Goal: Information Seeking & Learning: Check status

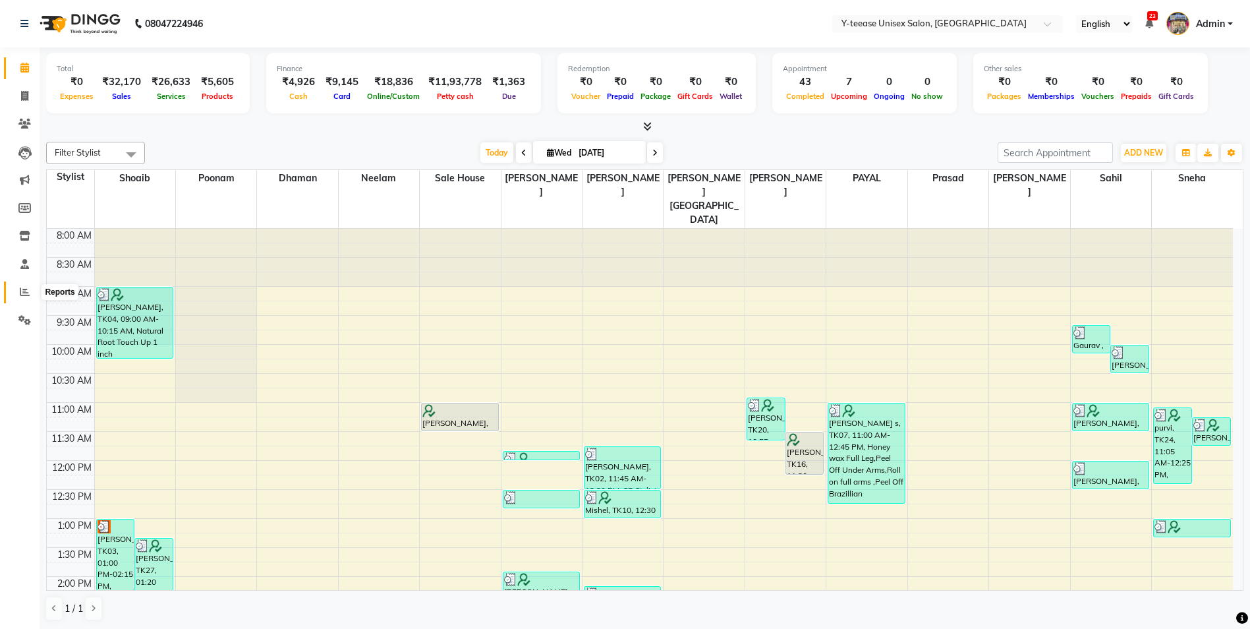
click at [27, 295] on icon at bounding box center [25, 292] width 10 height 10
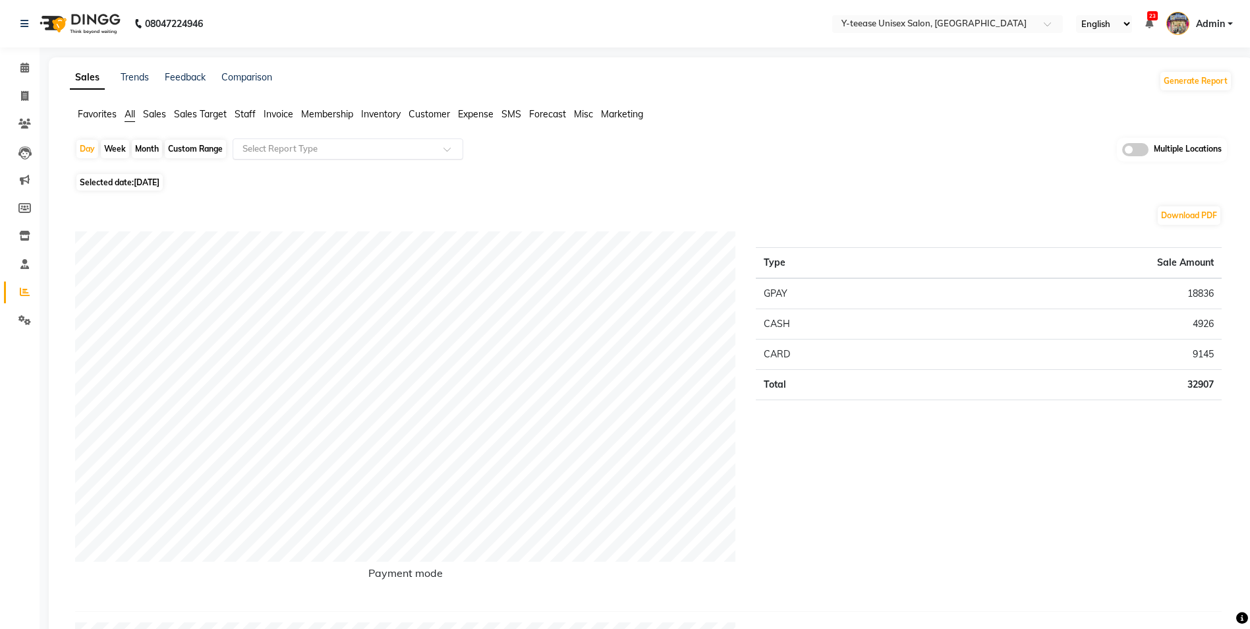
click at [309, 142] on input "text" at bounding box center [335, 148] width 190 height 13
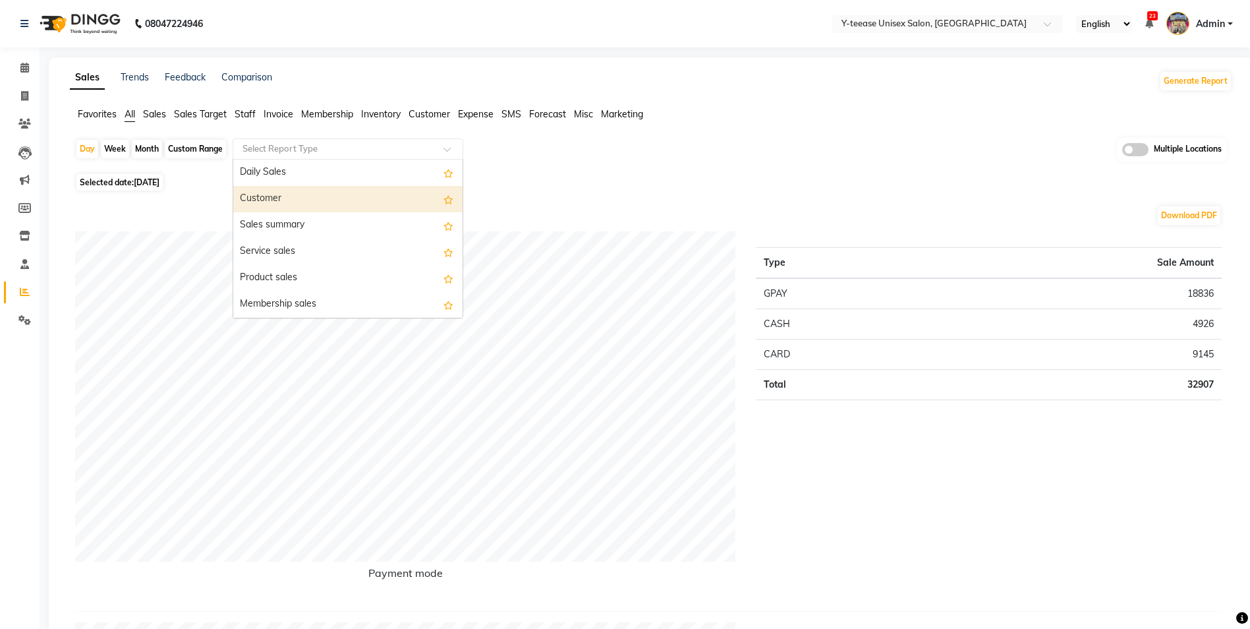
click at [298, 190] on div "Customer" at bounding box center [347, 199] width 229 height 26
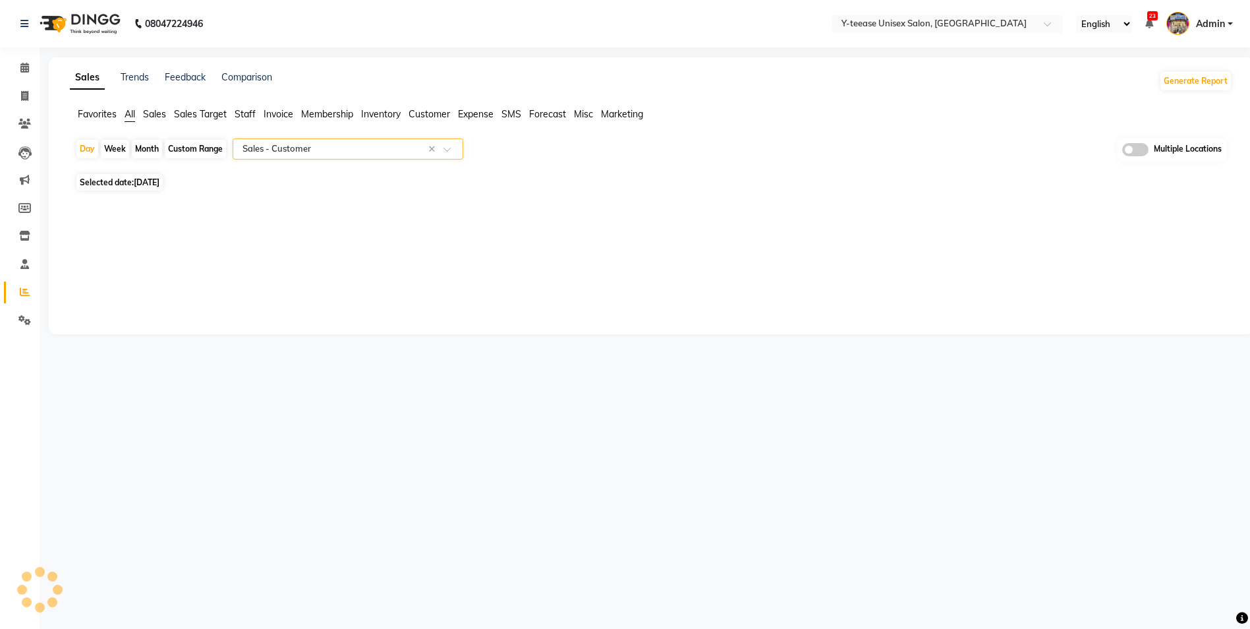
select select "full_report"
select select "csv"
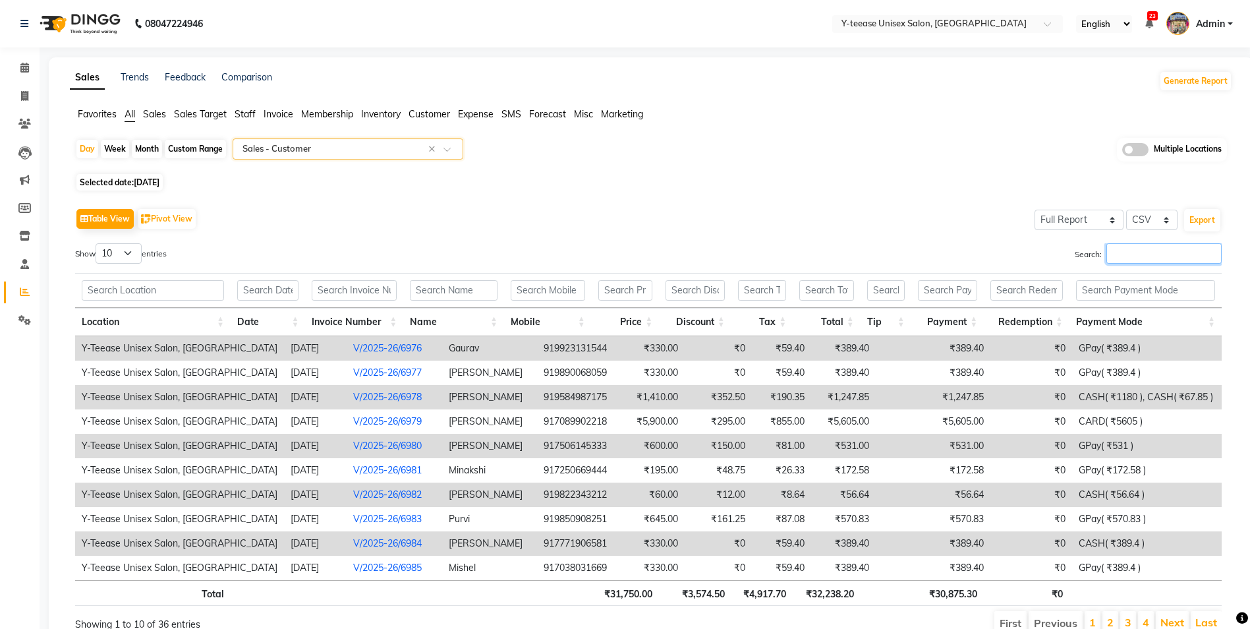
click at [1138, 250] on input "Search:" at bounding box center [1164, 253] width 115 height 20
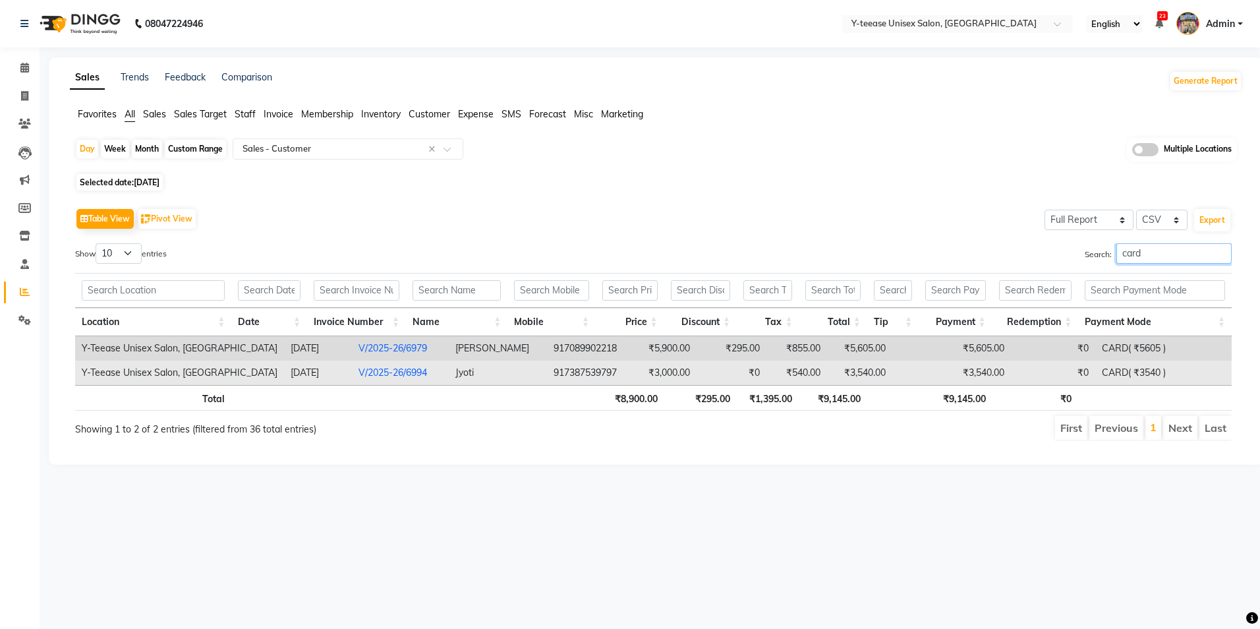
type input "card"
click at [363, 373] on link "V/2025-26/6994" at bounding box center [393, 372] width 69 height 12
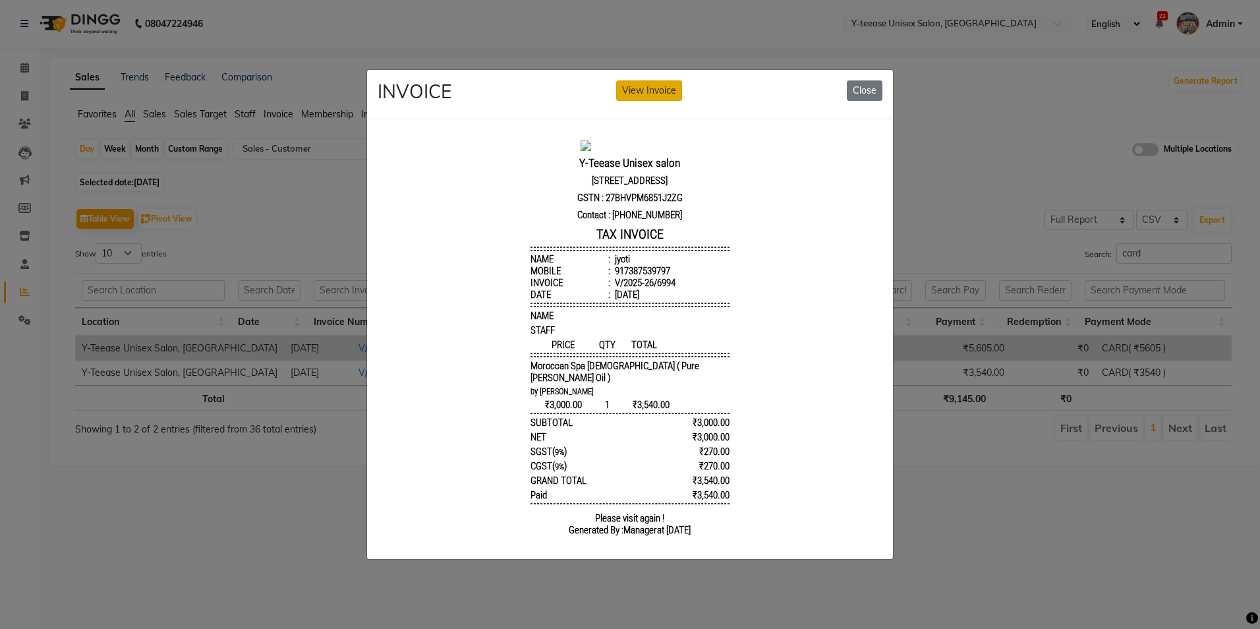
click at [653, 94] on button "View Invoice" at bounding box center [649, 90] width 66 height 20
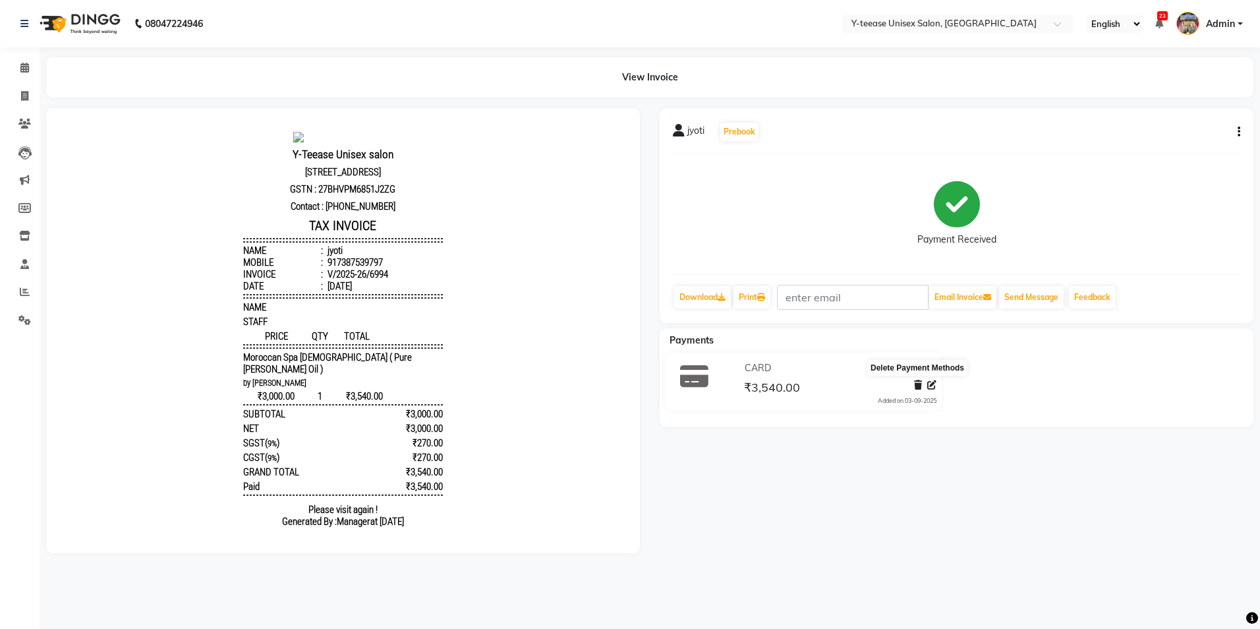
click at [915, 386] on icon at bounding box center [918, 384] width 8 height 9
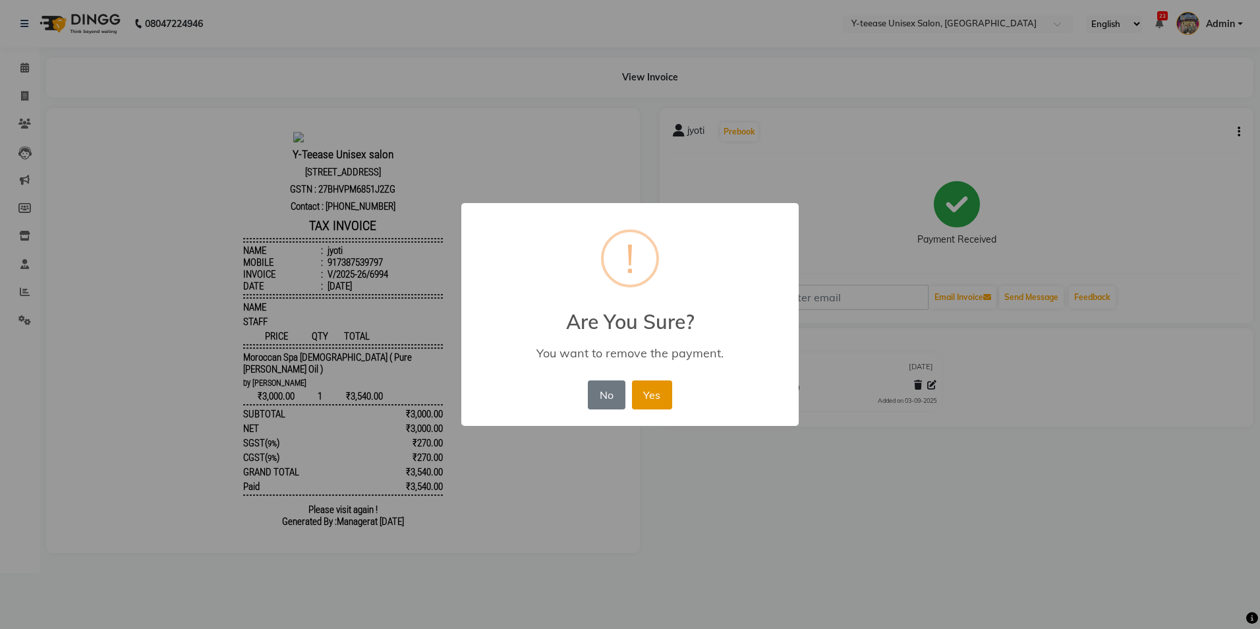
click at [653, 403] on button "Yes" at bounding box center [652, 394] width 40 height 29
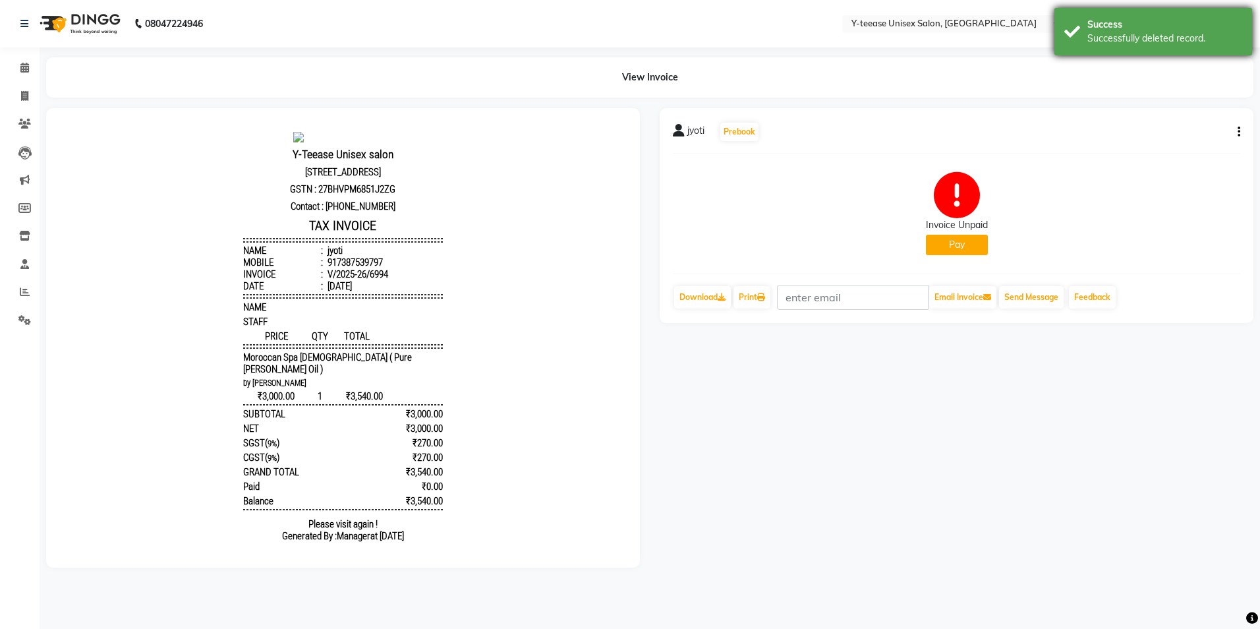
click at [1110, 18] on div "Success" at bounding box center [1165, 25] width 155 height 14
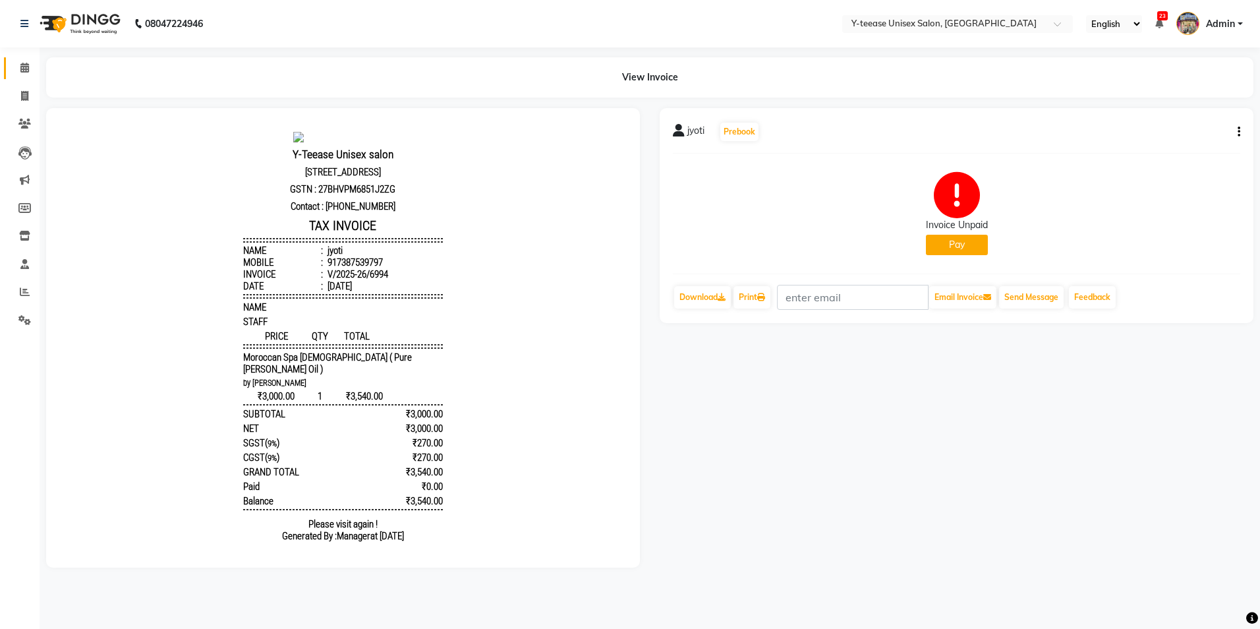
click at [13, 67] on link "Calendar" at bounding box center [20, 68] width 32 height 22
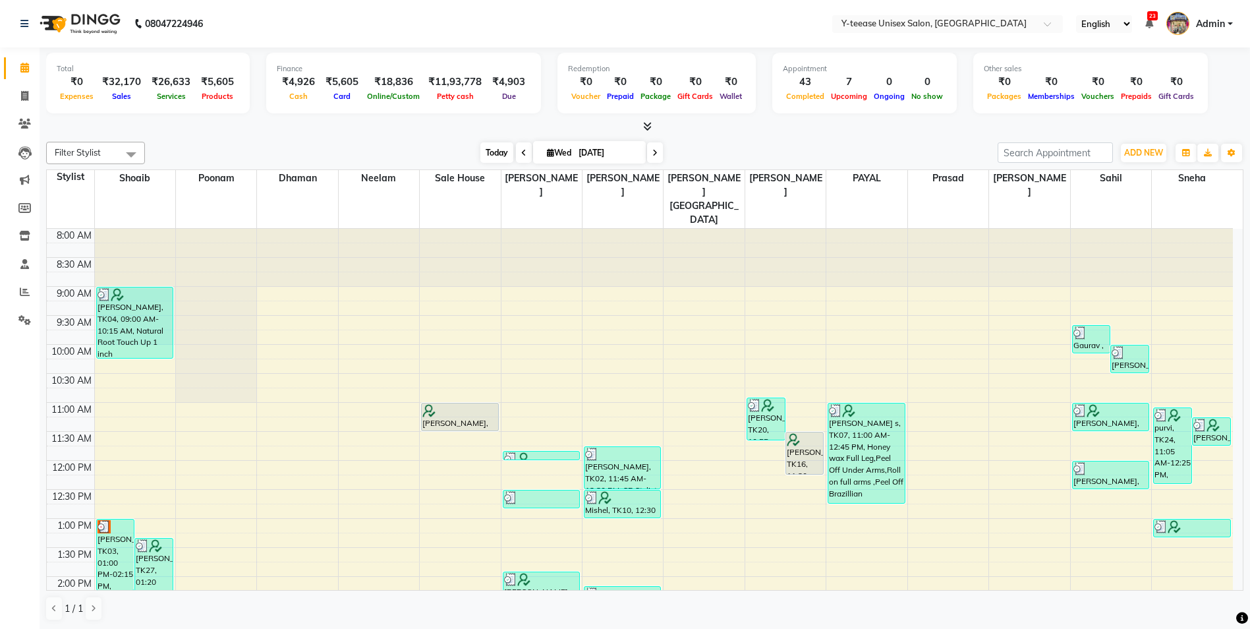
click at [506, 148] on span "Today" at bounding box center [496, 152] width 33 height 20
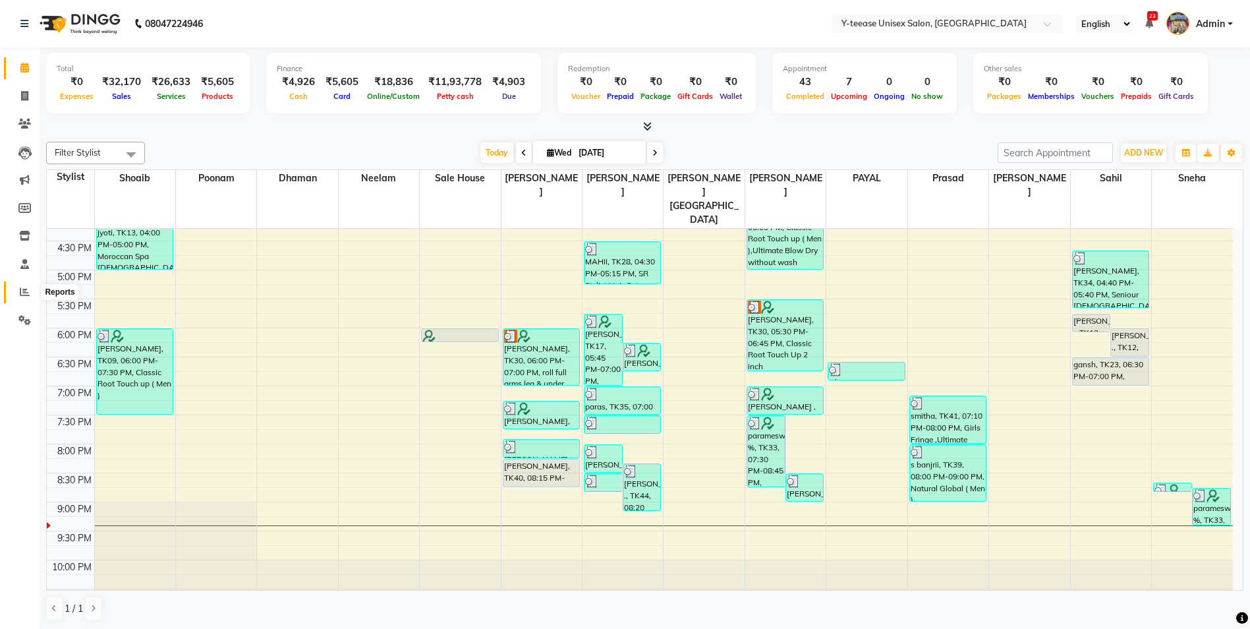
click at [19, 292] on span at bounding box center [24, 292] width 23 height 15
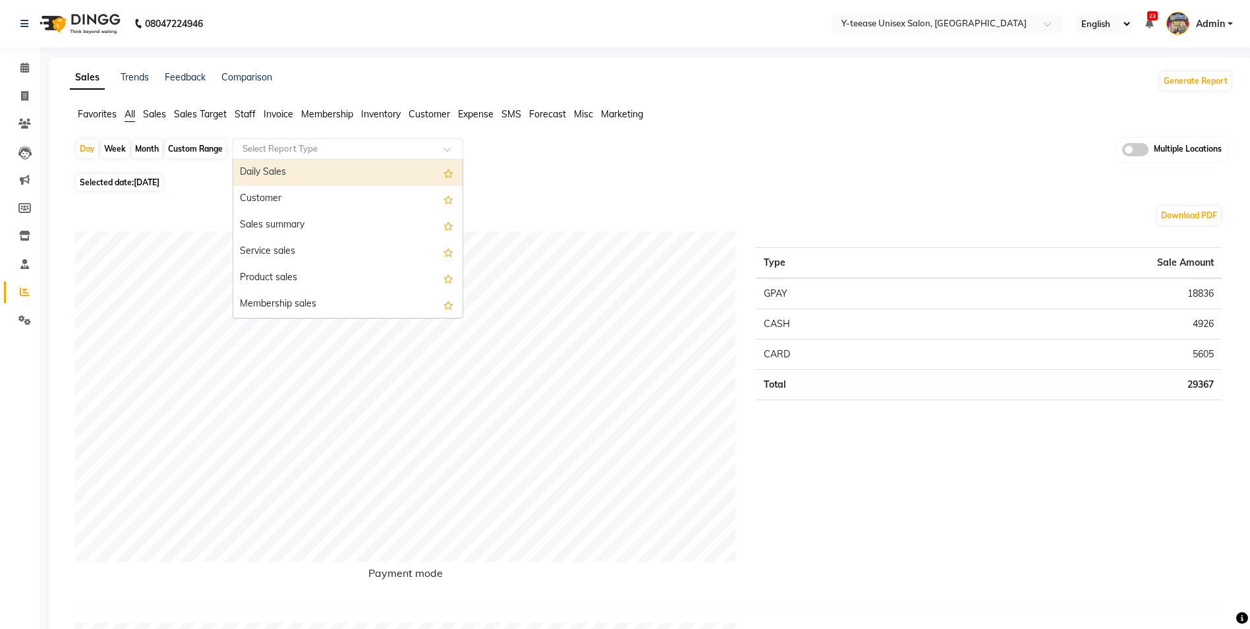
click at [434, 152] on div at bounding box center [347, 148] width 229 height 13
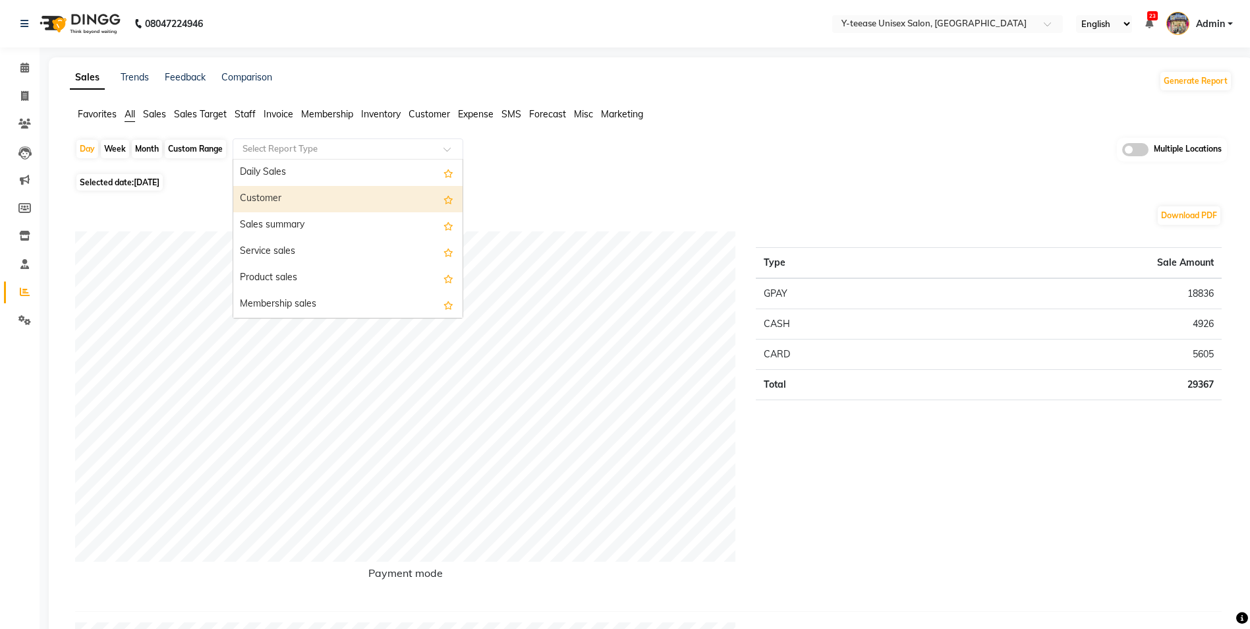
click at [384, 190] on div "Customer" at bounding box center [347, 199] width 229 height 26
select select "full_report"
select select "csv"
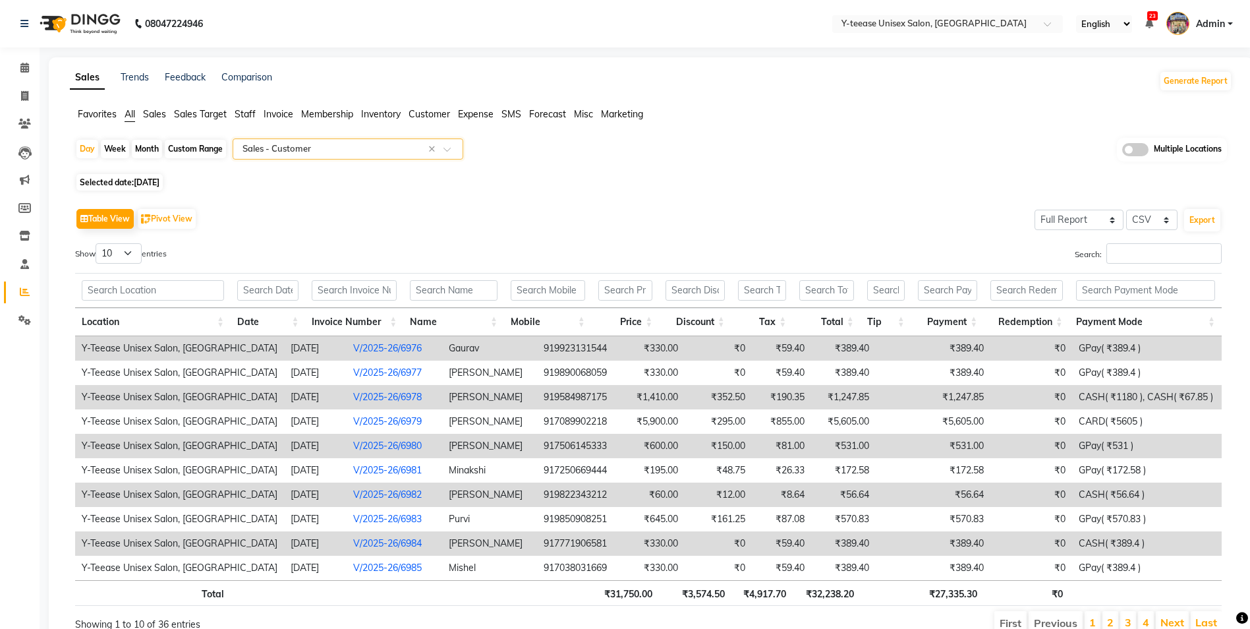
scroll to position [61, 0]
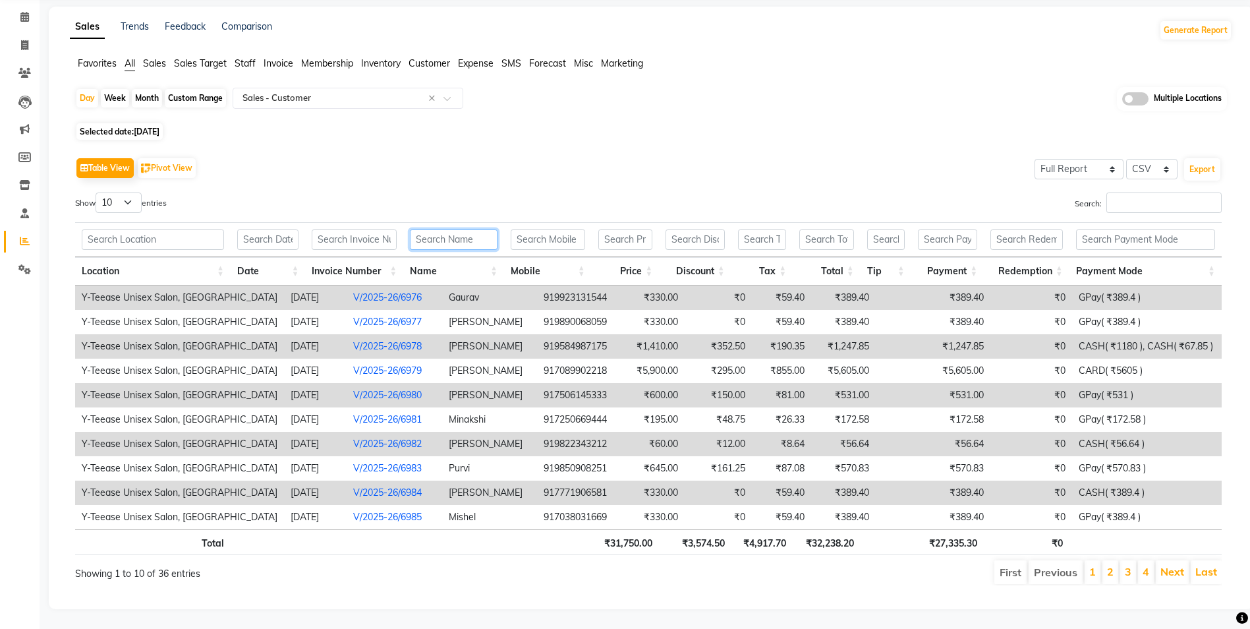
click at [456, 236] on input "text" at bounding box center [454, 239] width 88 height 20
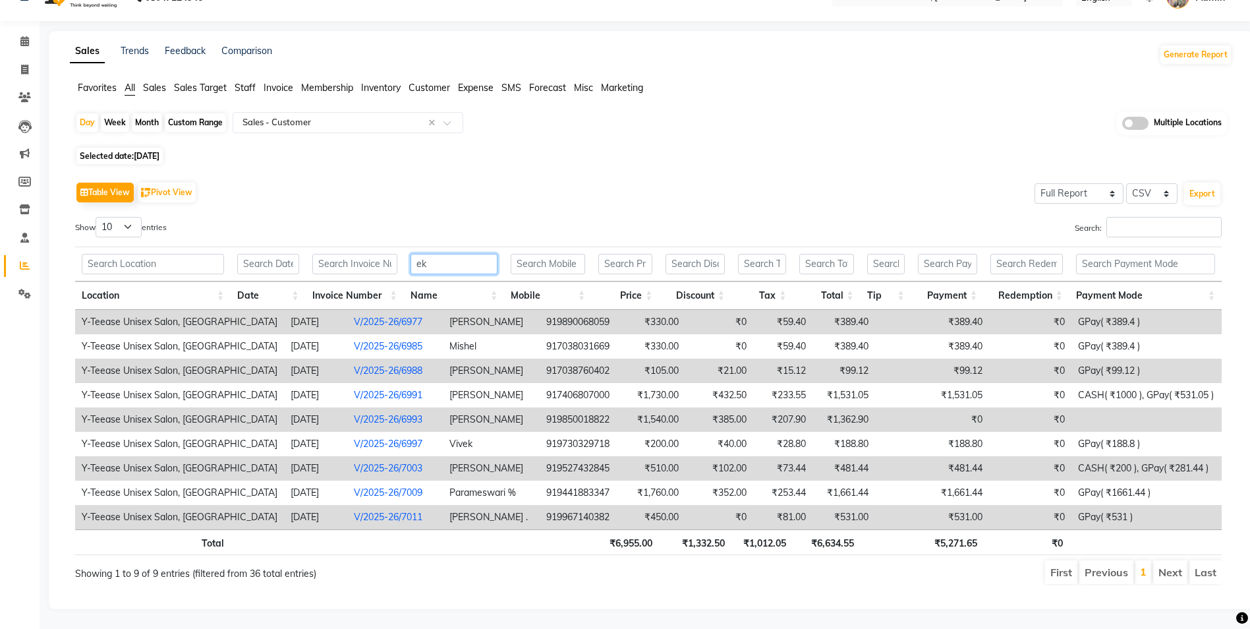
scroll to position [0, 0]
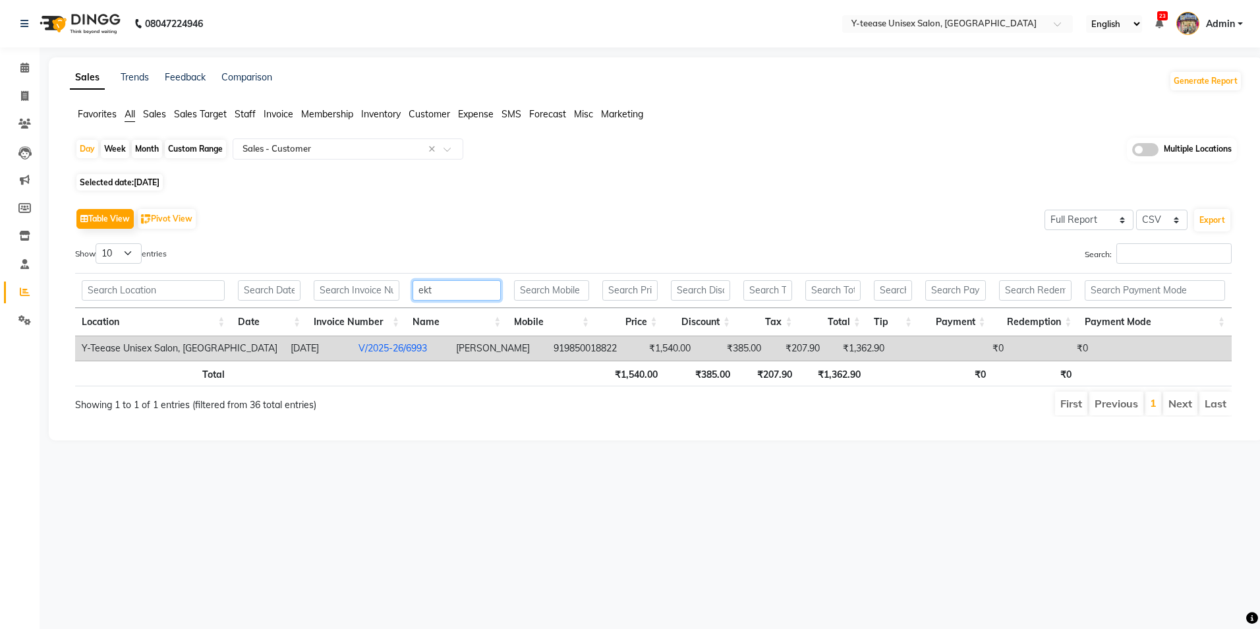
type input "ekt"
click at [459, 291] on input "ekt" at bounding box center [457, 290] width 88 height 20
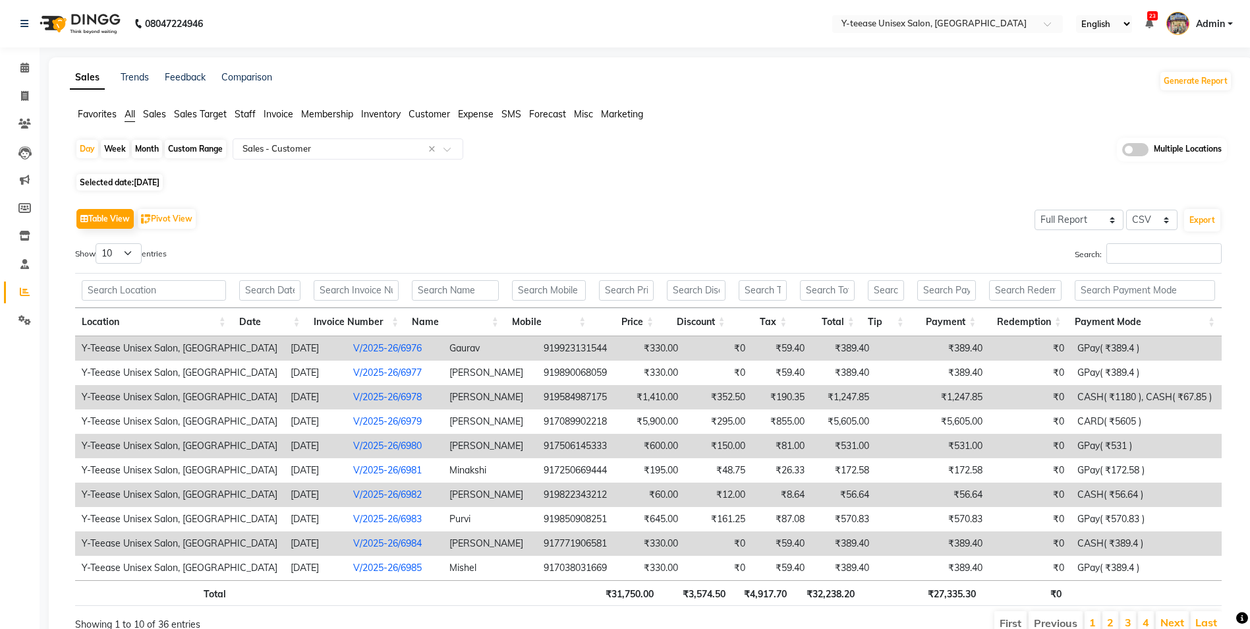
click at [567, 222] on div "Table View Pivot View Select Full Report Filtered Report Select CSV PDF Export" at bounding box center [648, 219] width 1147 height 28
click at [18, 262] on span at bounding box center [24, 264] width 23 height 15
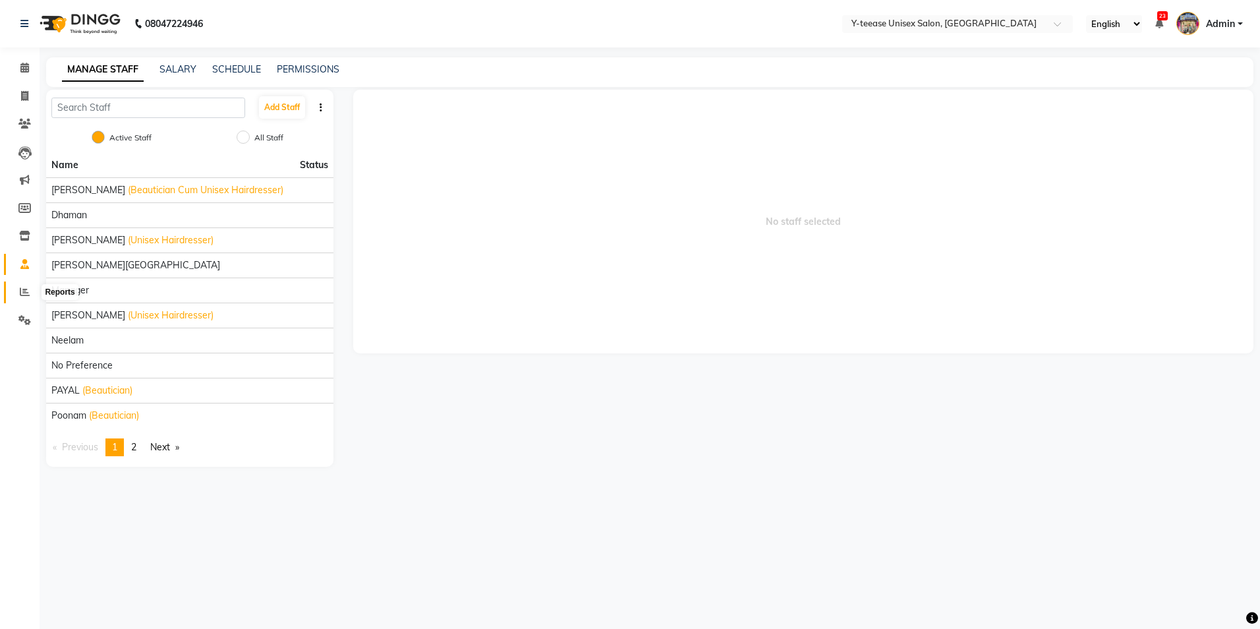
click at [24, 296] on icon at bounding box center [25, 292] width 10 height 10
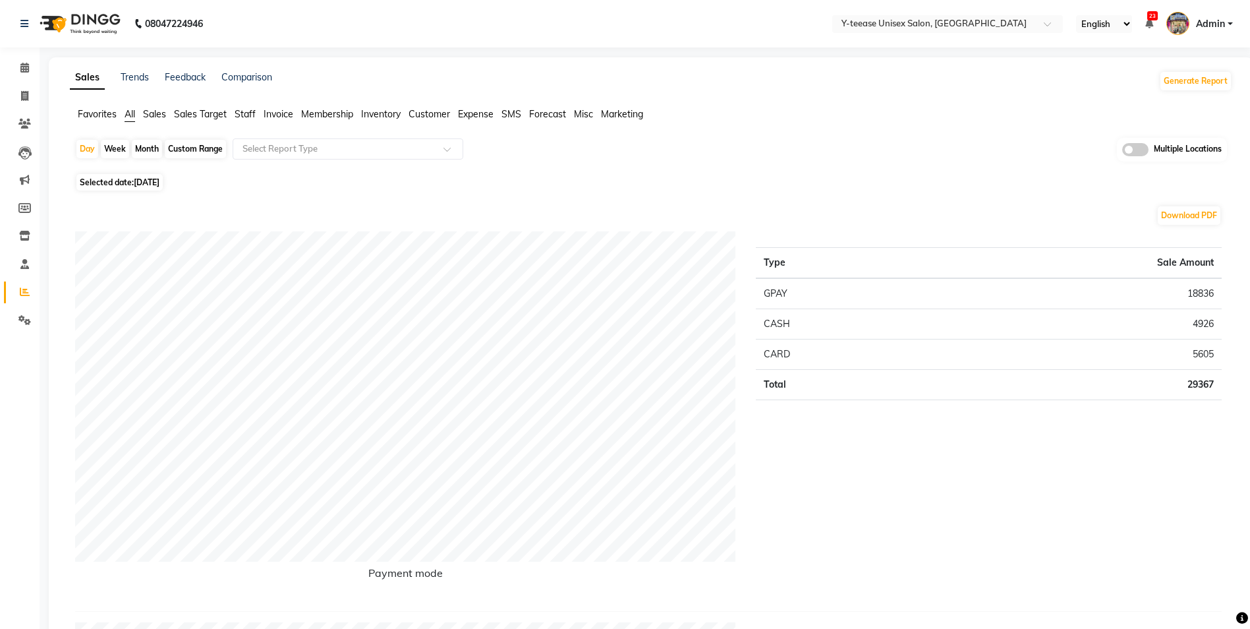
click at [157, 109] on span "Sales" at bounding box center [154, 114] width 23 height 12
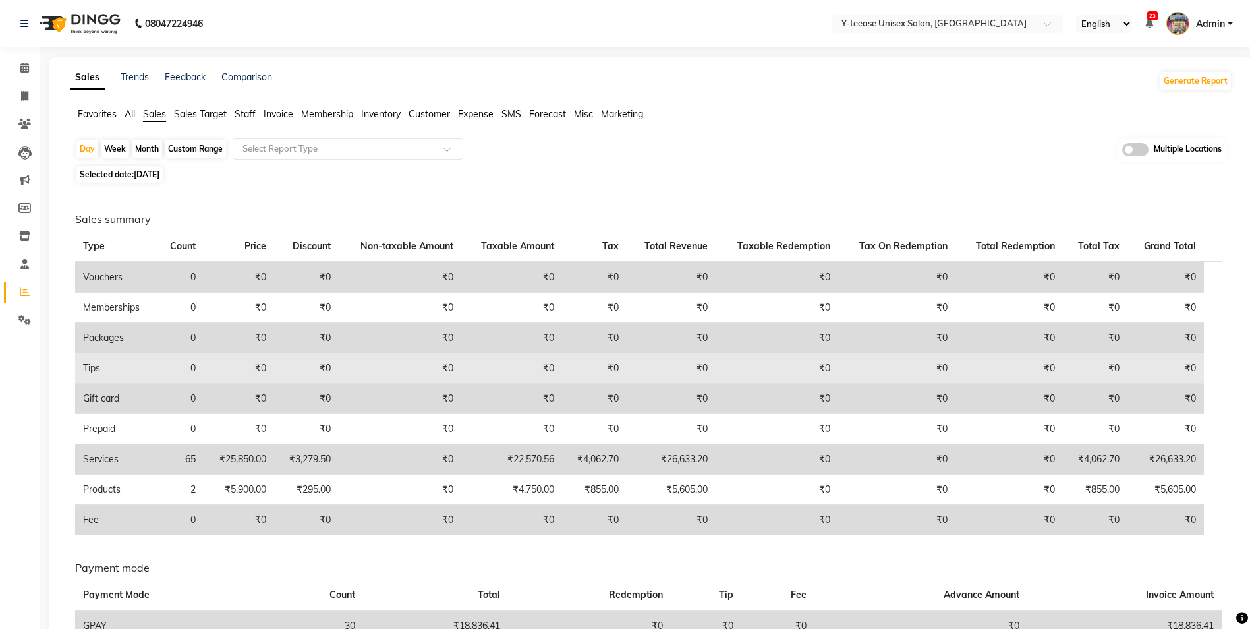
scroll to position [132, 0]
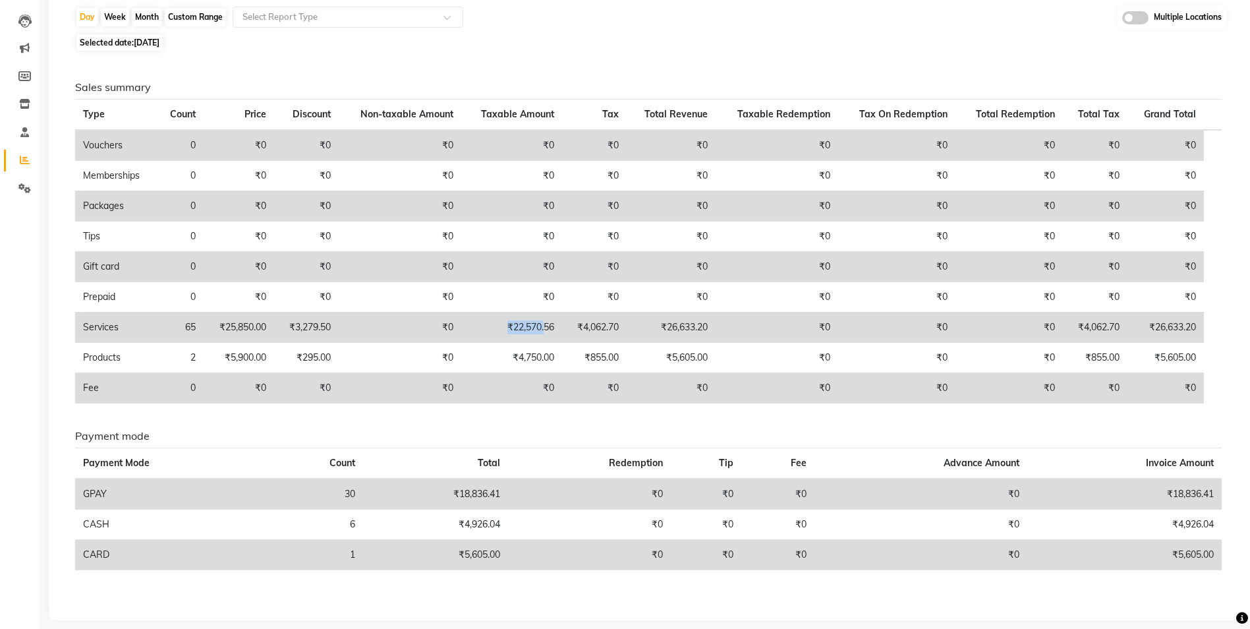
drag, startPoint x: 496, startPoint y: 330, endPoint x: 549, endPoint y: 327, distance: 53.5
click at [549, 327] on td "₹22,570.56" at bounding box center [511, 327] width 100 height 30
